Goal: Task Accomplishment & Management: Manage account settings

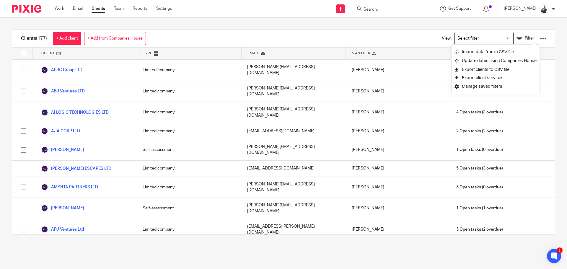
scroll to position [30, 0]
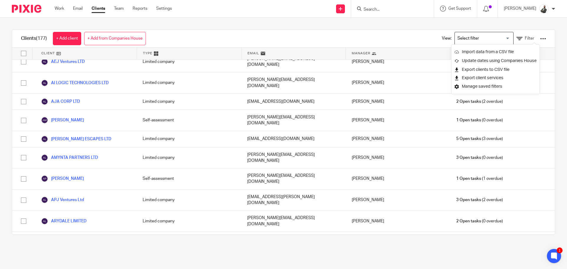
click at [402, 7] on input "Search" at bounding box center [389, 9] width 53 height 5
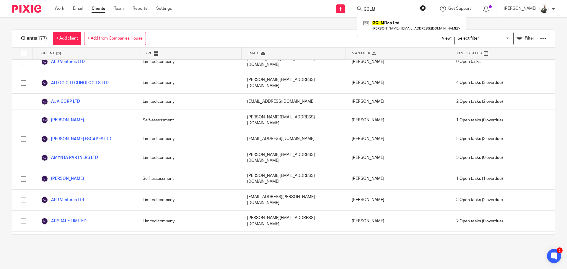
click button "submit" at bounding box center [0, 0] width 0 height 0
drag, startPoint x: 395, startPoint y: 6, endPoint x: 387, endPoint y: 6, distance: 8.0
click at [387, 6] on form "GCLM" at bounding box center [394, 8] width 63 height 7
drag, startPoint x: 393, startPoint y: 7, endPoint x: 382, endPoint y: 9, distance: 11.4
click at [382, 9] on input "GCLM" at bounding box center [389, 9] width 53 height 5
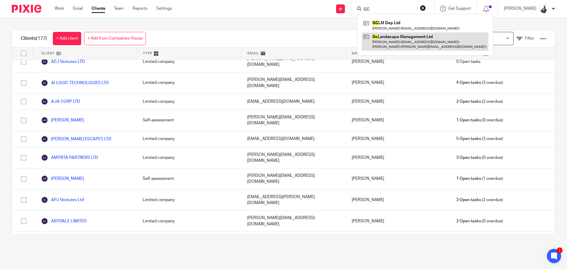
type input "GC"
click at [410, 42] on link at bounding box center [425, 41] width 127 height 18
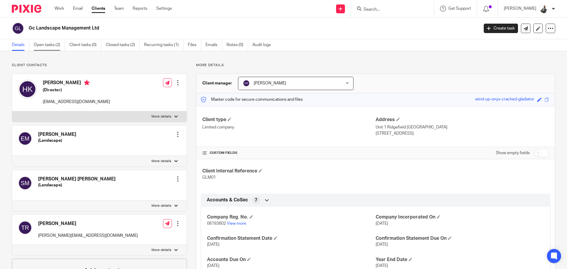
click at [53, 43] on link "Open tasks (2)" at bounding box center [49, 45] width 31 height 12
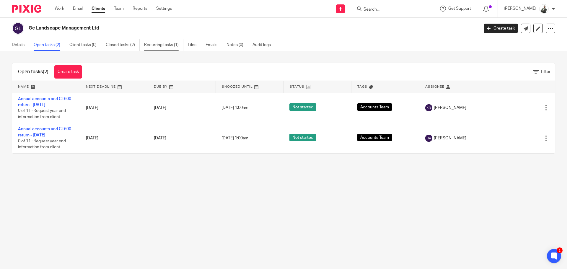
click at [154, 44] on link "Recurring tasks (1)" at bounding box center [163, 45] width 39 height 12
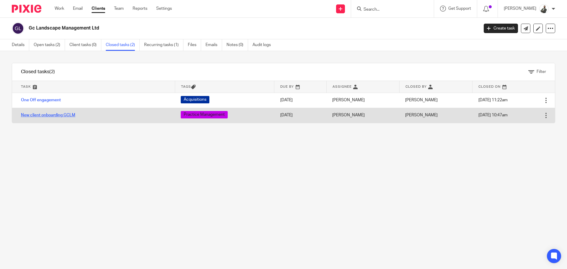
click at [68, 115] on link "New client onboarding GCLM" at bounding box center [48, 115] width 54 height 4
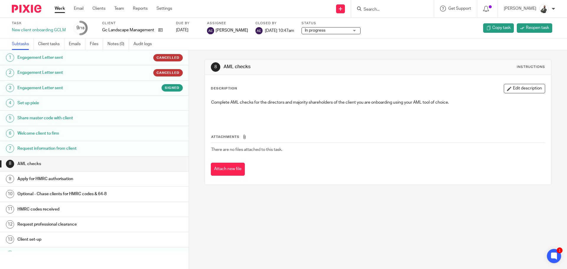
click at [64, 182] on h1 "Apply for HMRC authorisation" at bounding box center [72, 178] width 110 height 9
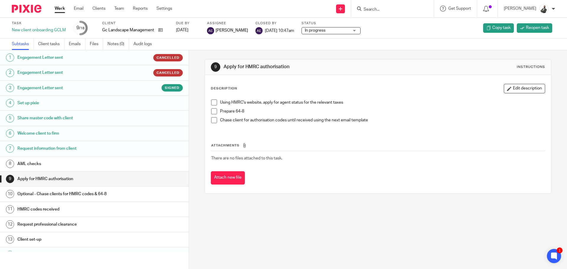
click at [74, 151] on h1 "Request information from client" at bounding box center [72, 148] width 110 height 9
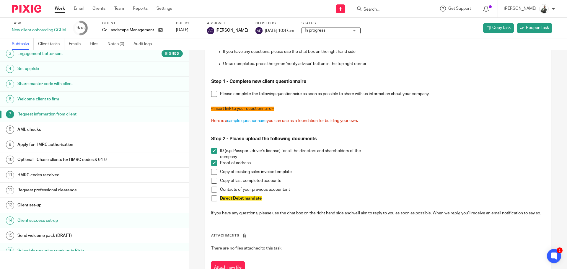
scroll to position [72, 0]
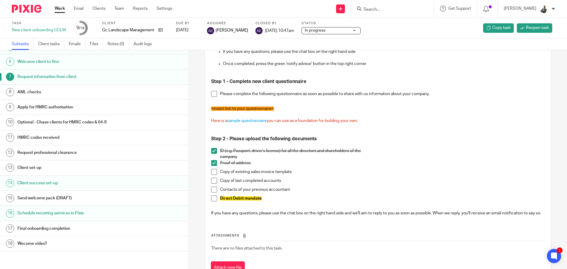
click at [71, 99] on link "8 AML checks" at bounding box center [94, 92] width 189 height 15
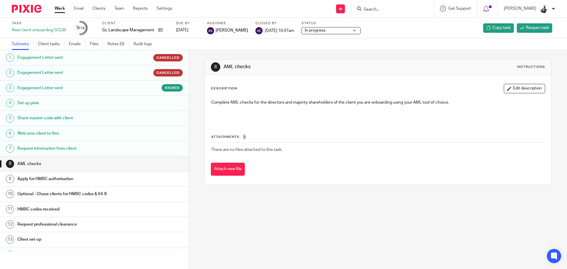
click at [90, 179] on h1 "Apply for HMRC authorisation" at bounding box center [72, 178] width 110 height 9
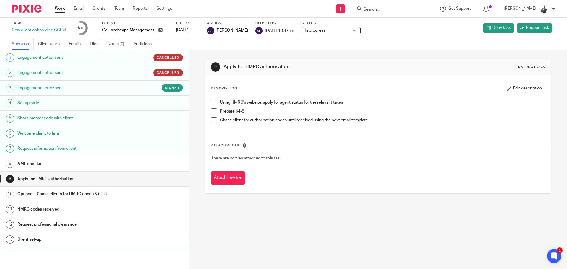
click at [80, 191] on h1 "Optional - Chase clients for HMRC codes & 64-8" at bounding box center [72, 194] width 110 height 9
